Goal: Navigation & Orientation: Find specific page/section

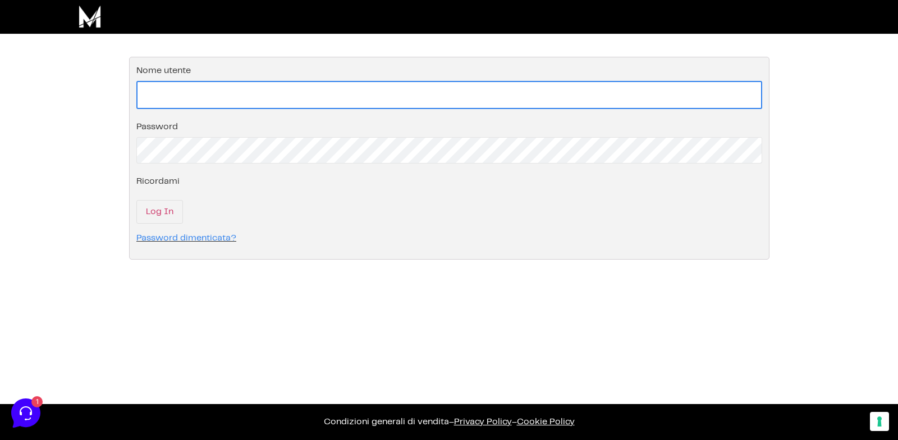
click at [184, 99] on input "Nome utente" at bounding box center [449, 95] width 626 height 28
type input "[EMAIL_ADDRESS][DOMAIN_NAME]"
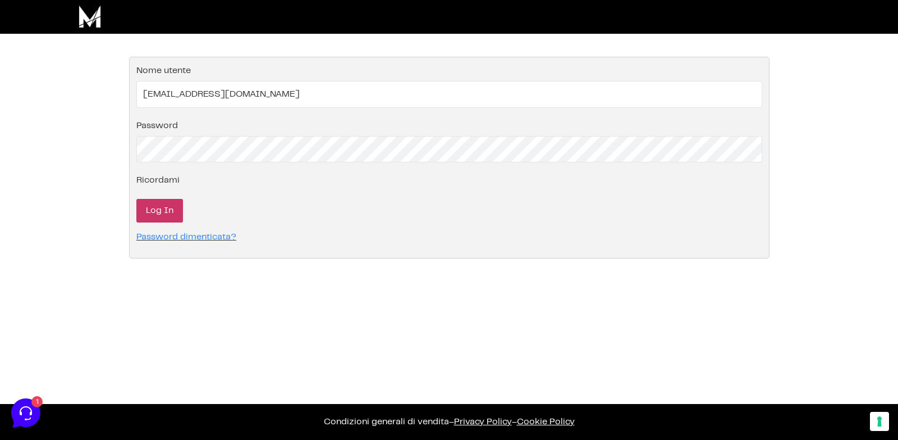
click at [162, 212] on input "Log In" at bounding box center [159, 211] width 47 height 24
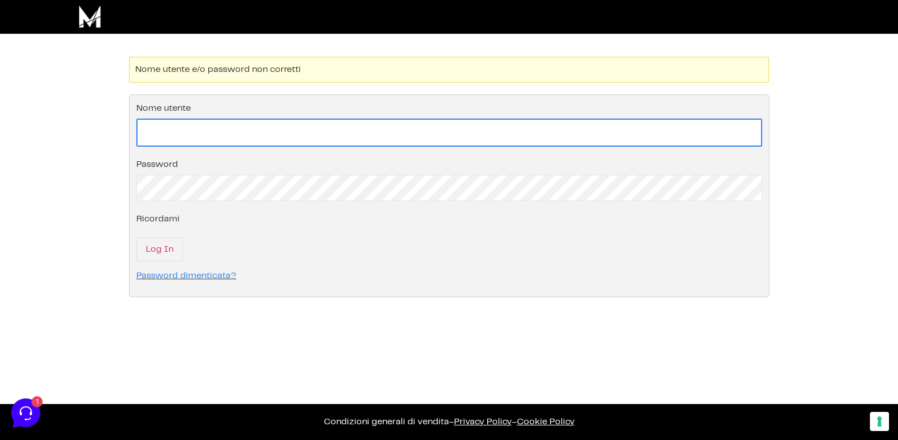
click at [307, 139] on input "Nome utente" at bounding box center [449, 132] width 626 height 28
type input "[EMAIL_ADDRESS][DOMAIN_NAME]"
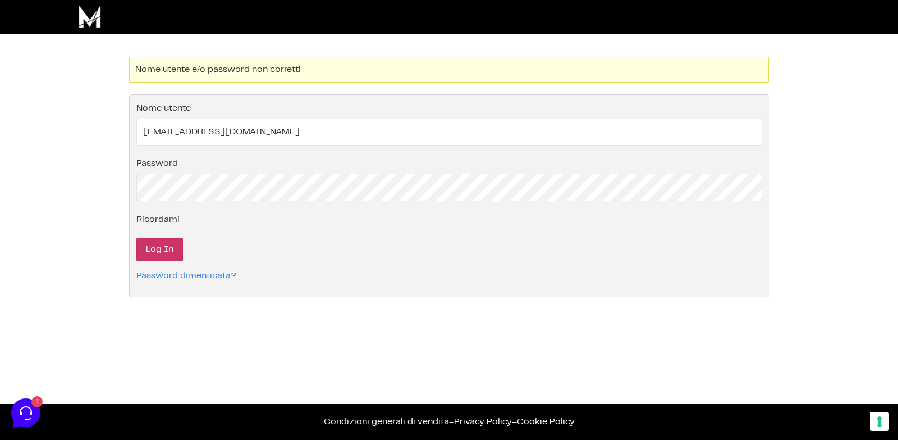
click at [164, 241] on input "Log In" at bounding box center [159, 249] width 47 height 24
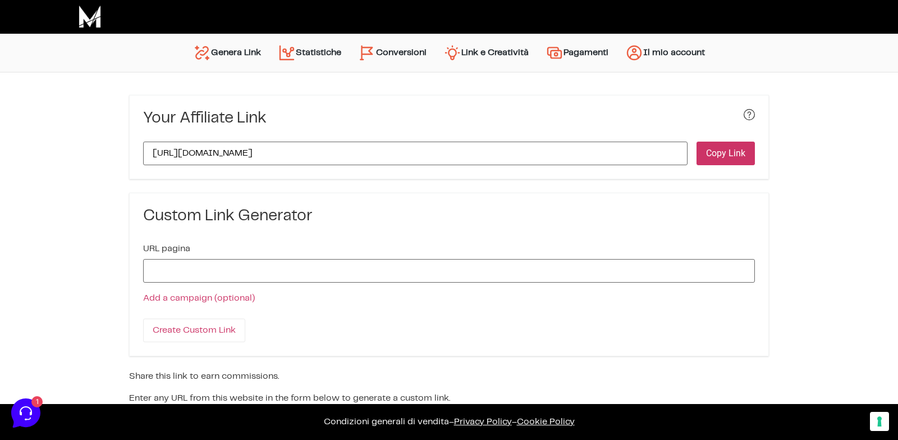
click at [720, 150] on button "Copy Link" at bounding box center [726, 153] width 58 height 24
click at [231, 268] on input "URL pagina" at bounding box center [449, 271] width 612 height 24
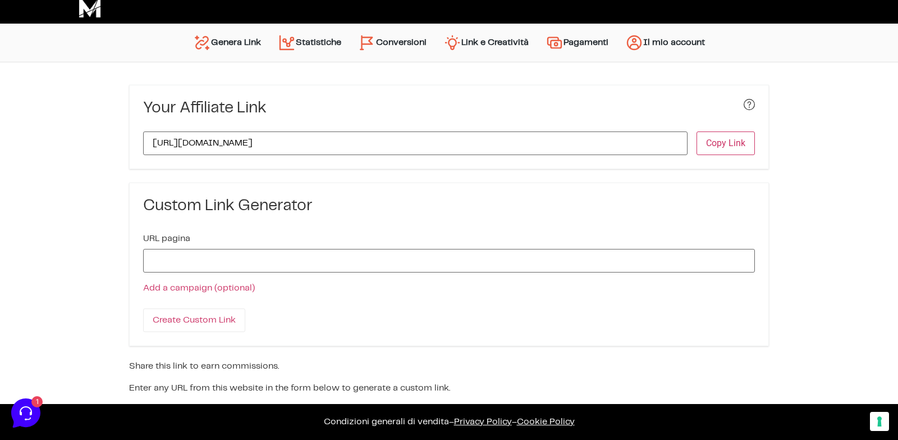
click at [72, 310] on div "URLs Linker Statistiche Link e Creatività Account Impostazioni e Pagamento Graf…" at bounding box center [449, 243] width 898 height 363
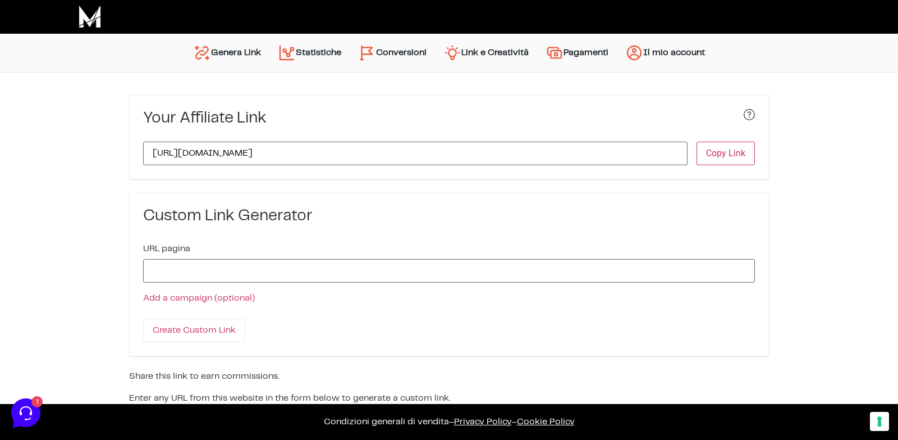
click at [483, 59] on link "Link e Creatività" at bounding box center [486, 52] width 102 height 27
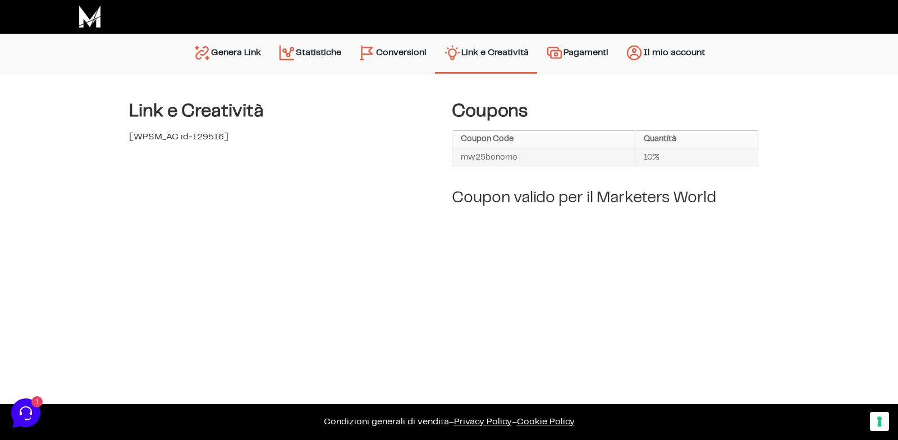
click at [561, 49] on img "Menu principale" at bounding box center [555, 53] width 18 height 18
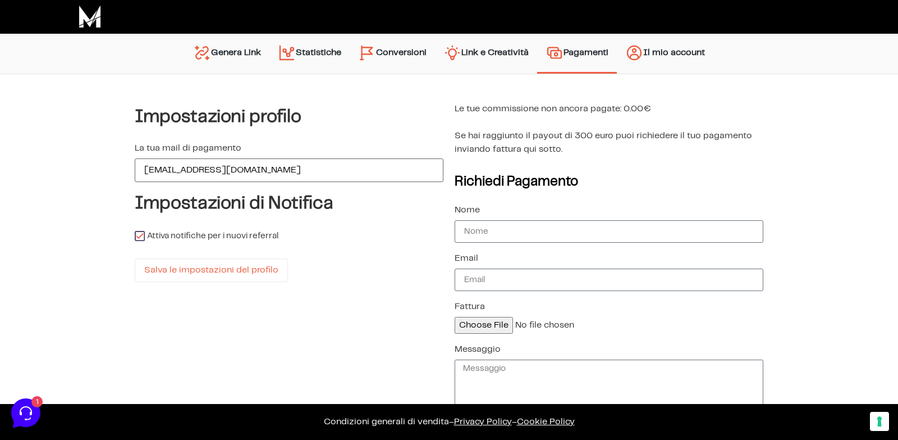
click at [329, 59] on link "Statistiche" at bounding box center [309, 53] width 80 height 29
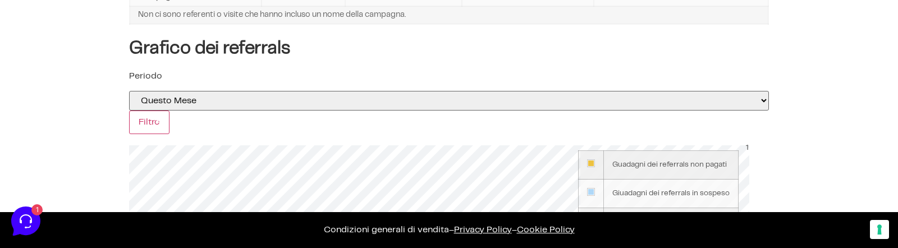
scroll to position [212, 0]
